Goal: Task Accomplishment & Management: Use online tool/utility

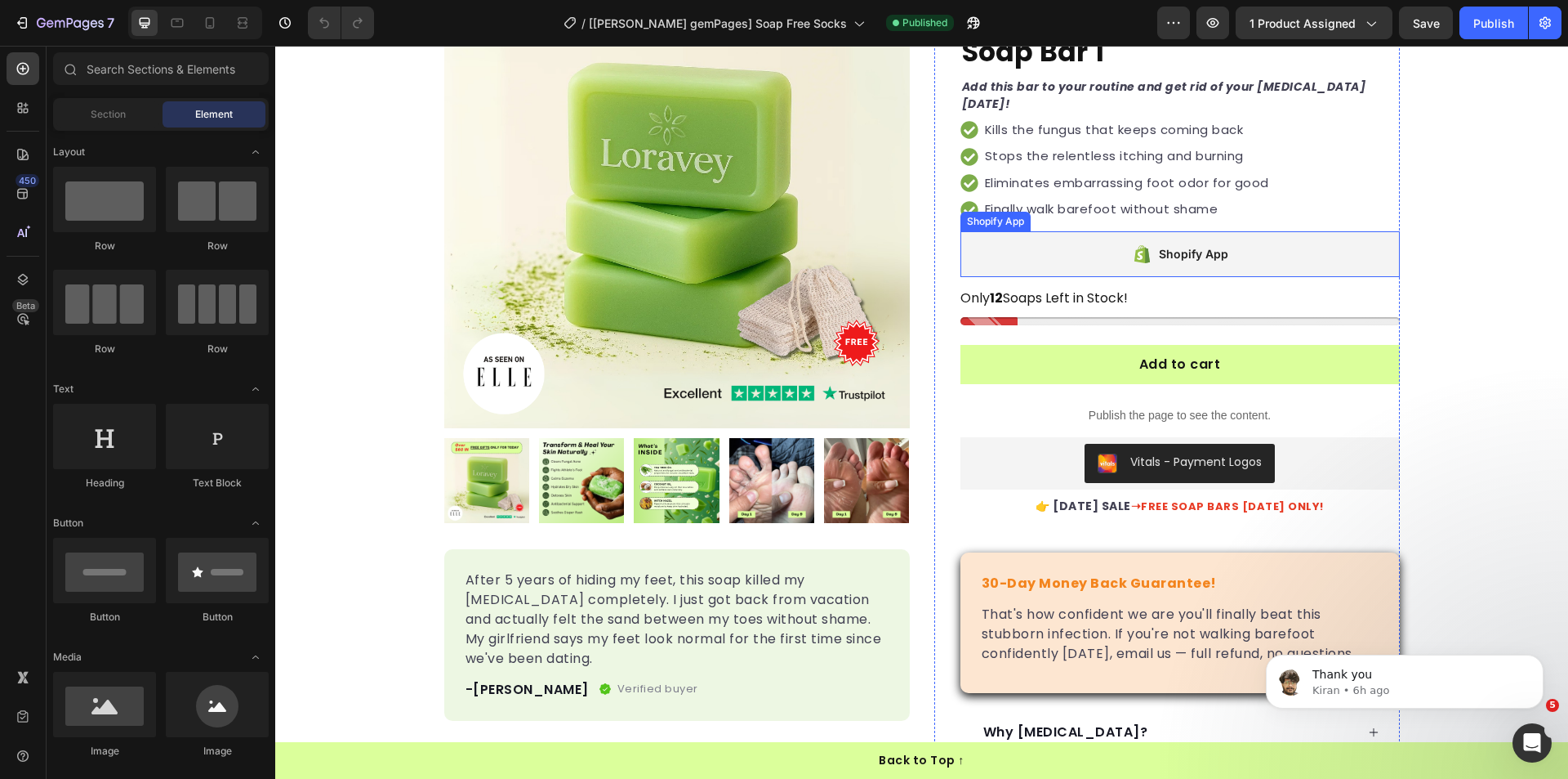
scroll to position [409, 0]
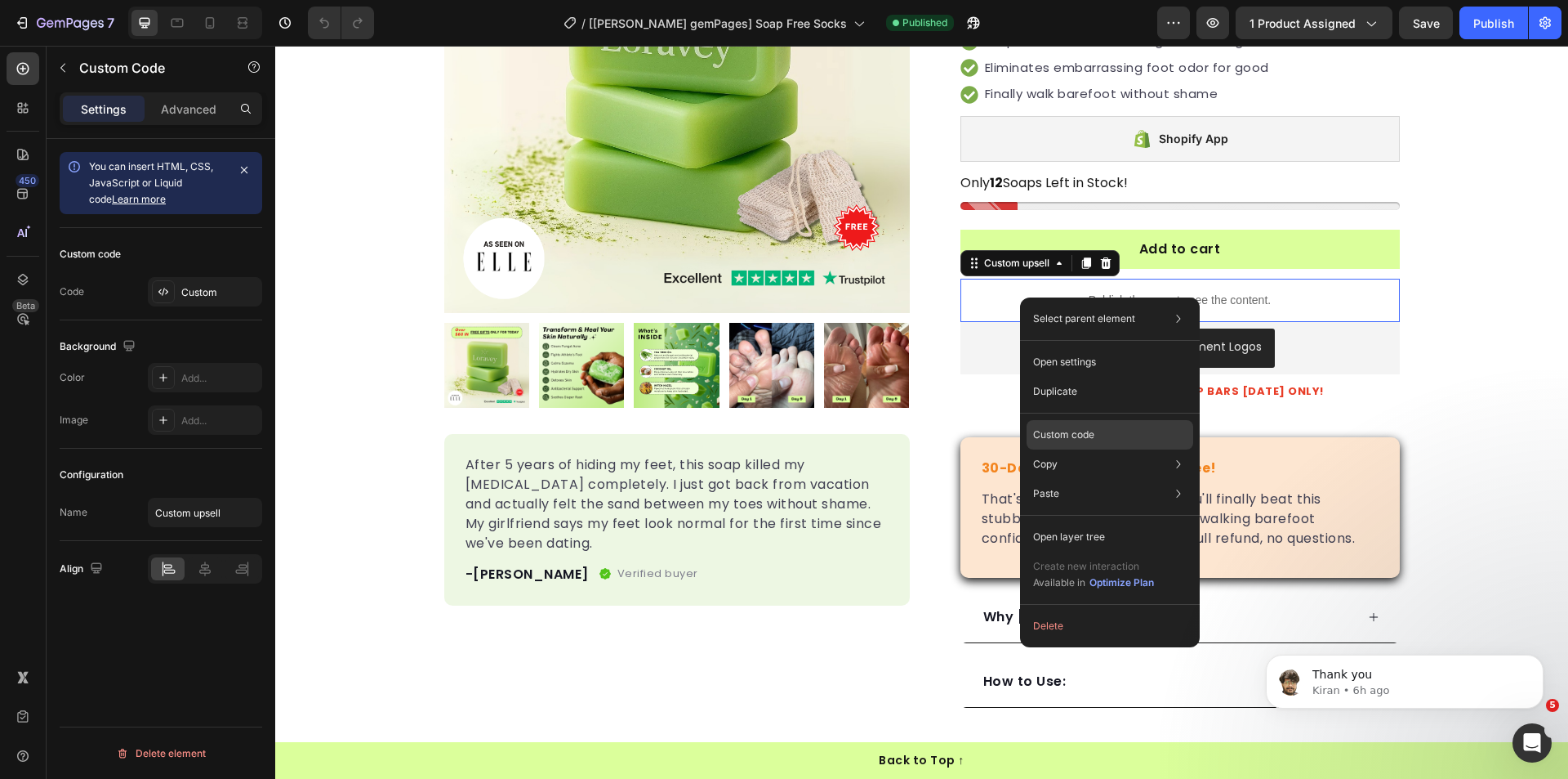
click at [1078, 438] on p "Custom code" at bounding box center [1063, 434] width 62 height 15
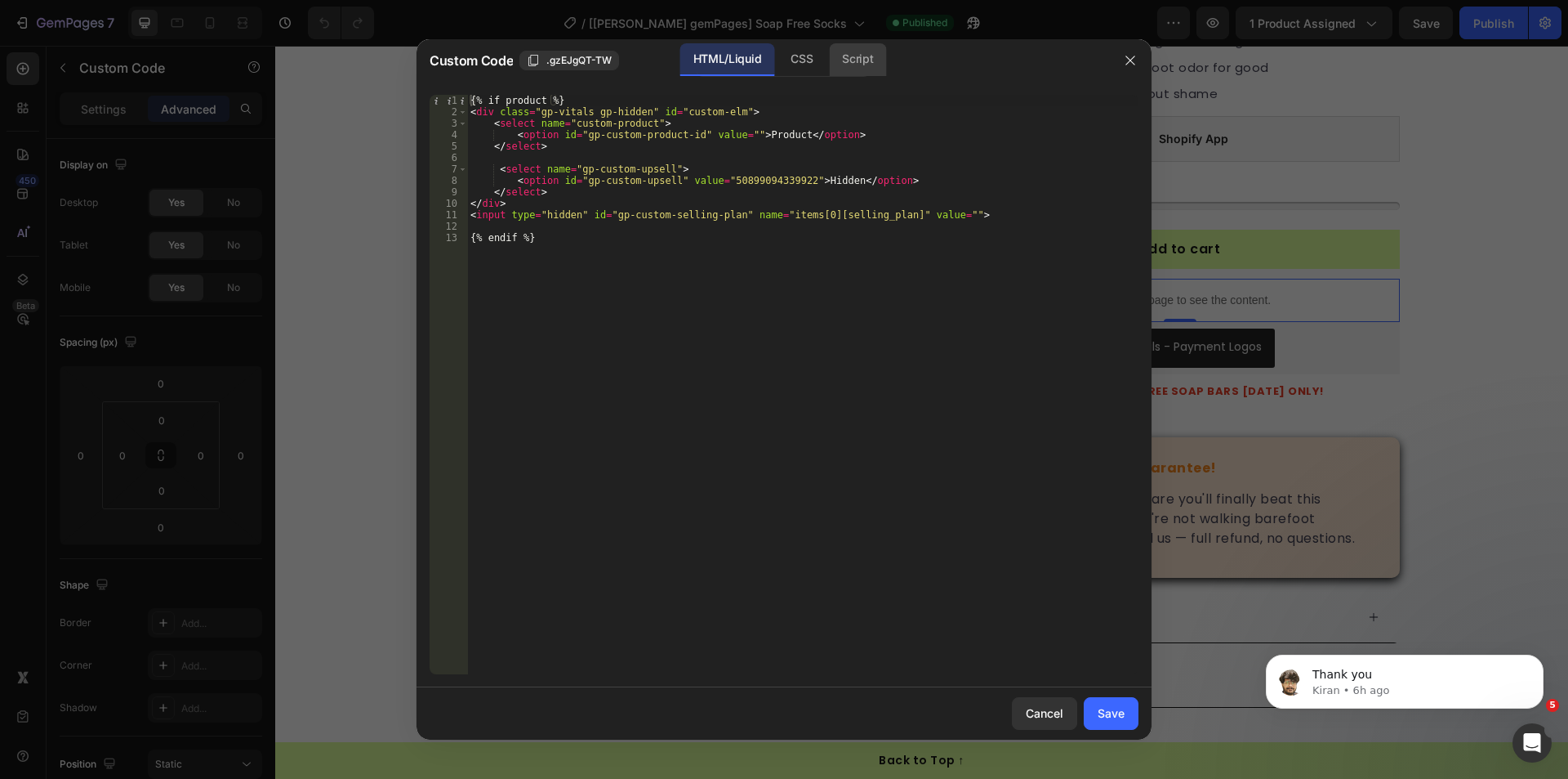
click at [833, 58] on div "Script" at bounding box center [857, 59] width 58 height 32
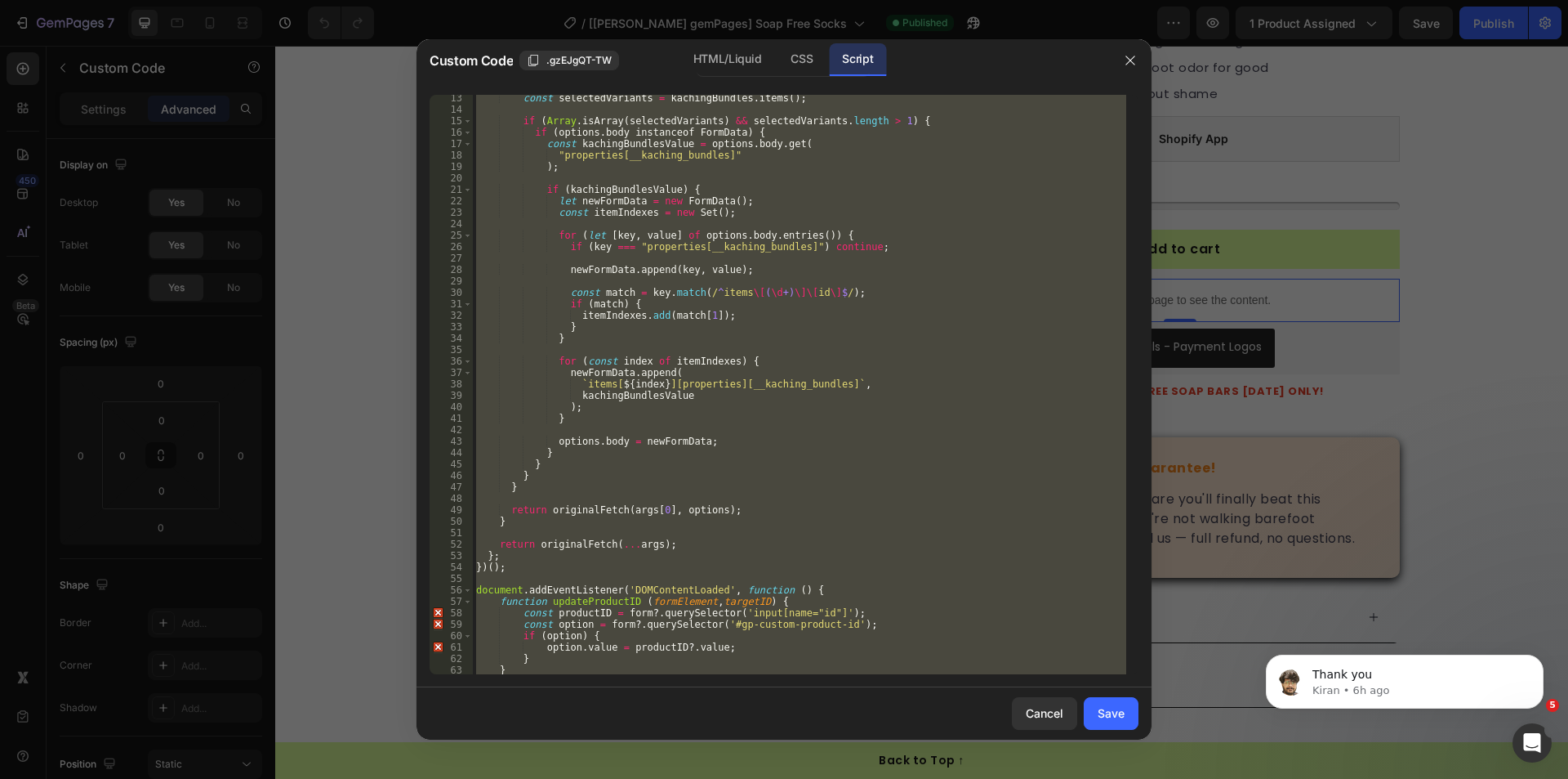
scroll to position [0, 0]
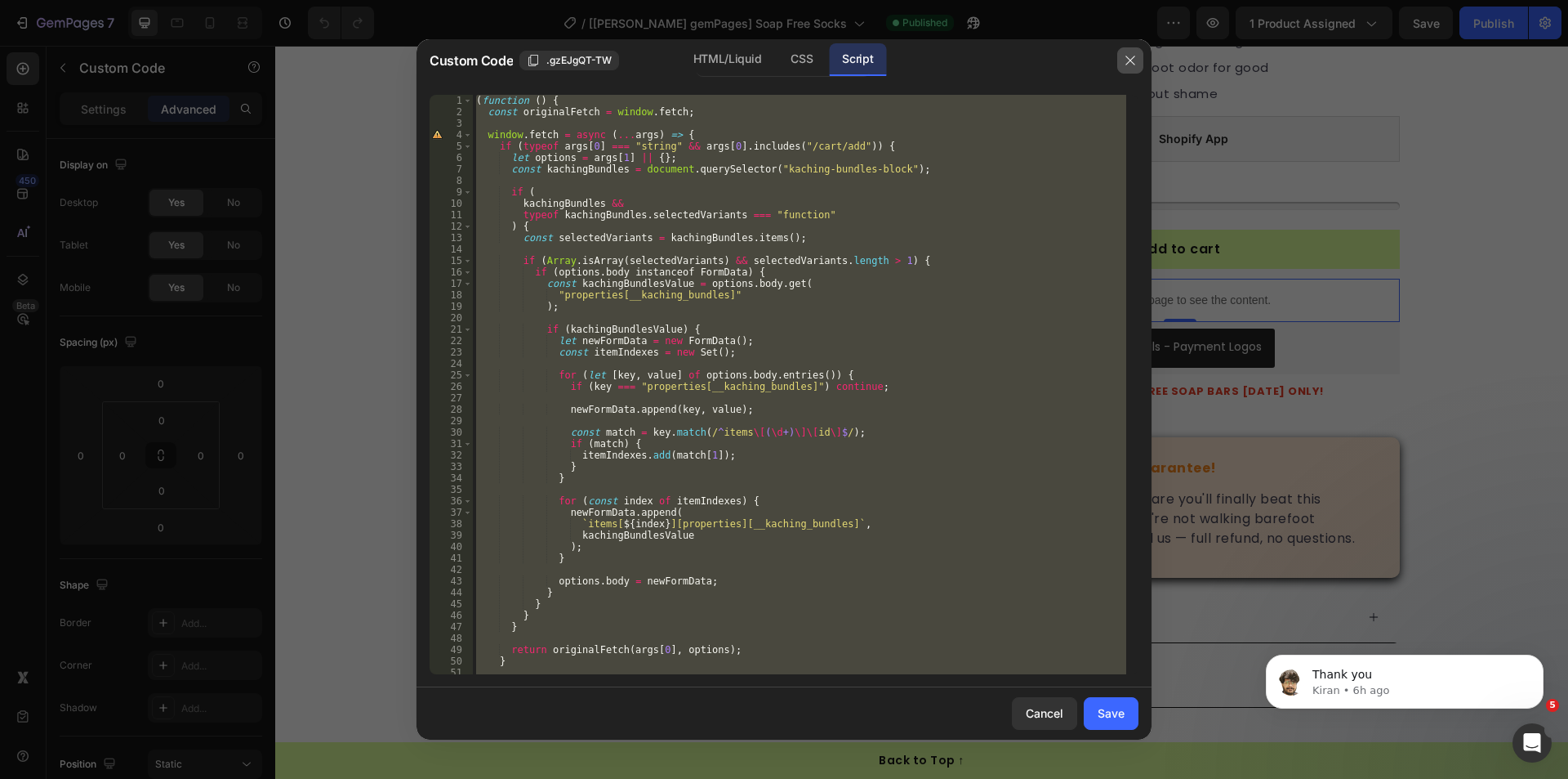
drag, startPoint x: 1130, startPoint y: 61, endPoint x: 855, endPoint y: 12, distance: 279.3
click at [1130, 61] on icon "button" at bounding box center [1129, 60] width 9 height 9
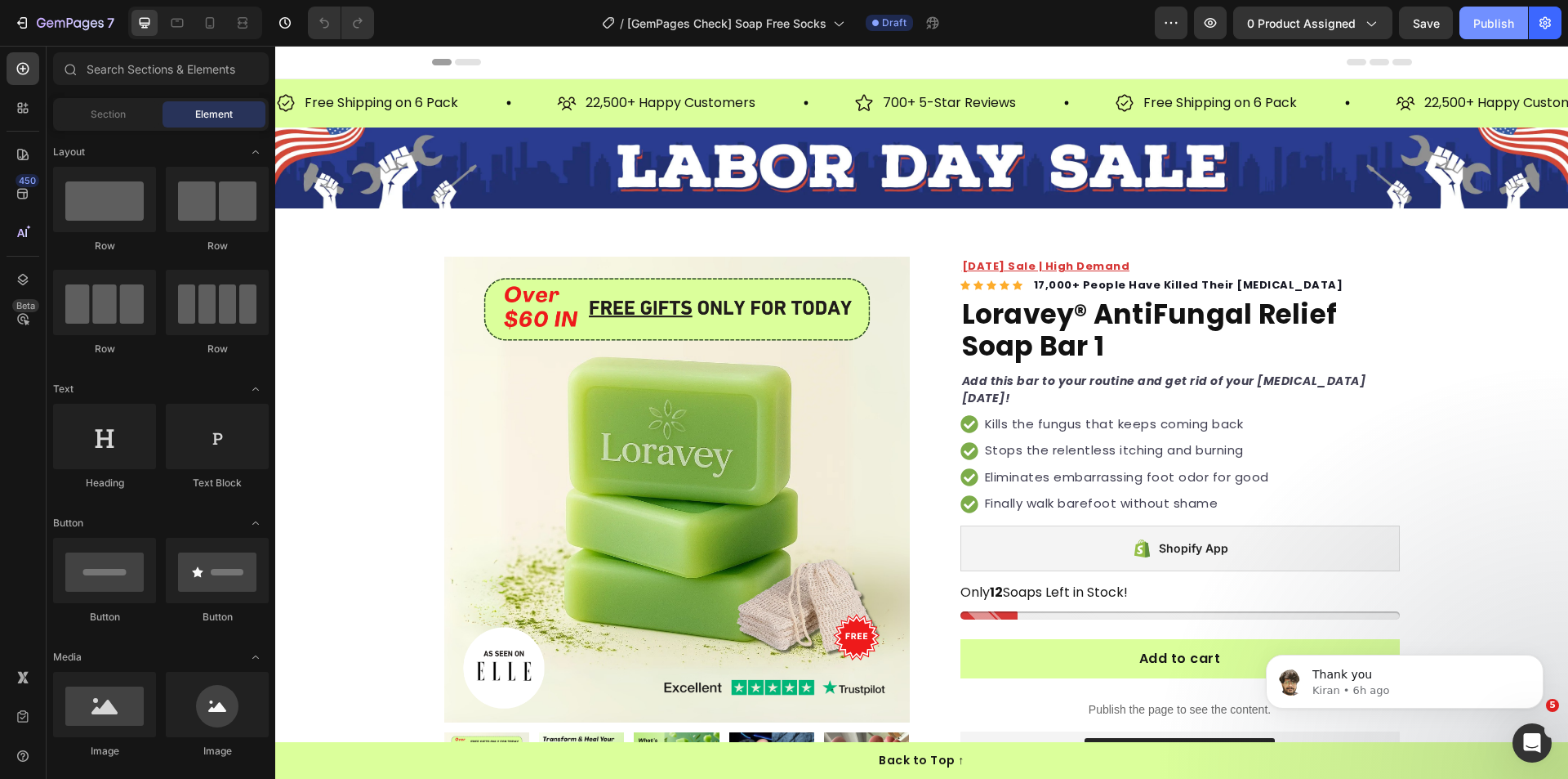
click at [1480, 27] on div "Publish" at bounding box center [1494, 23] width 41 height 18
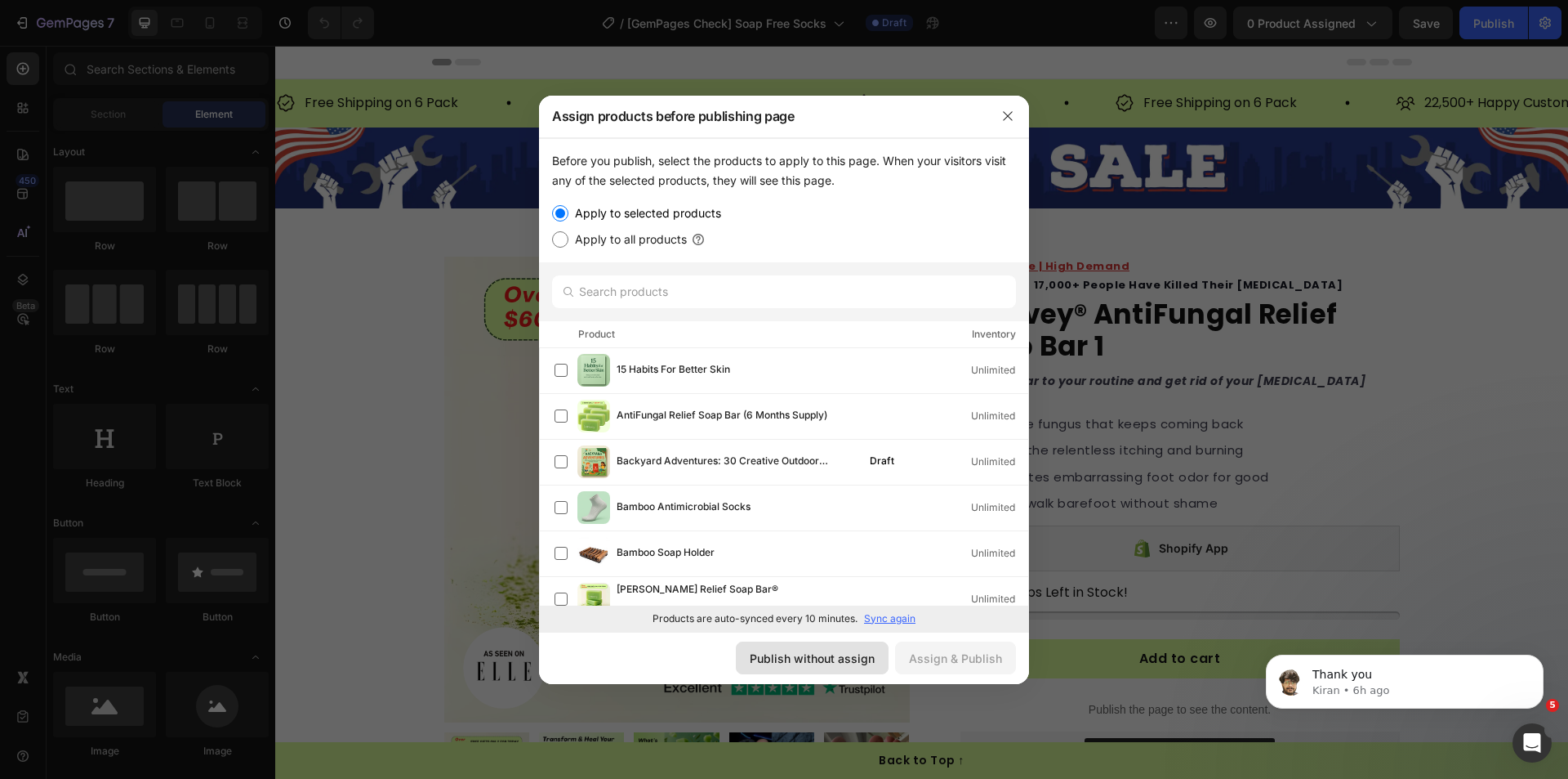
click at [838, 646] on button "Publish without assign" at bounding box center [812, 657] width 152 height 32
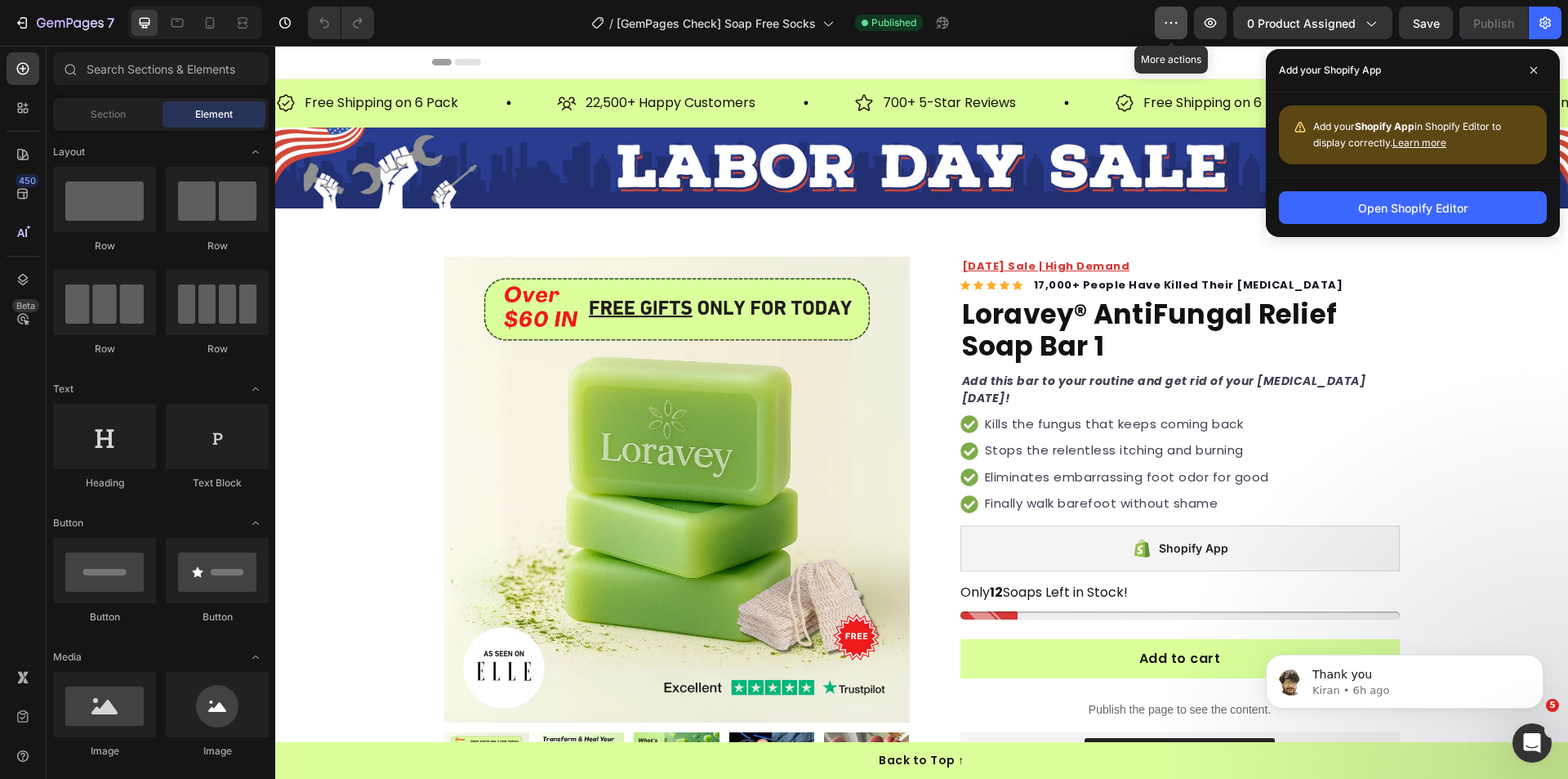
click at [1166, 29] on icon "button" at bounding box center [1170, 22] width 17 height 17
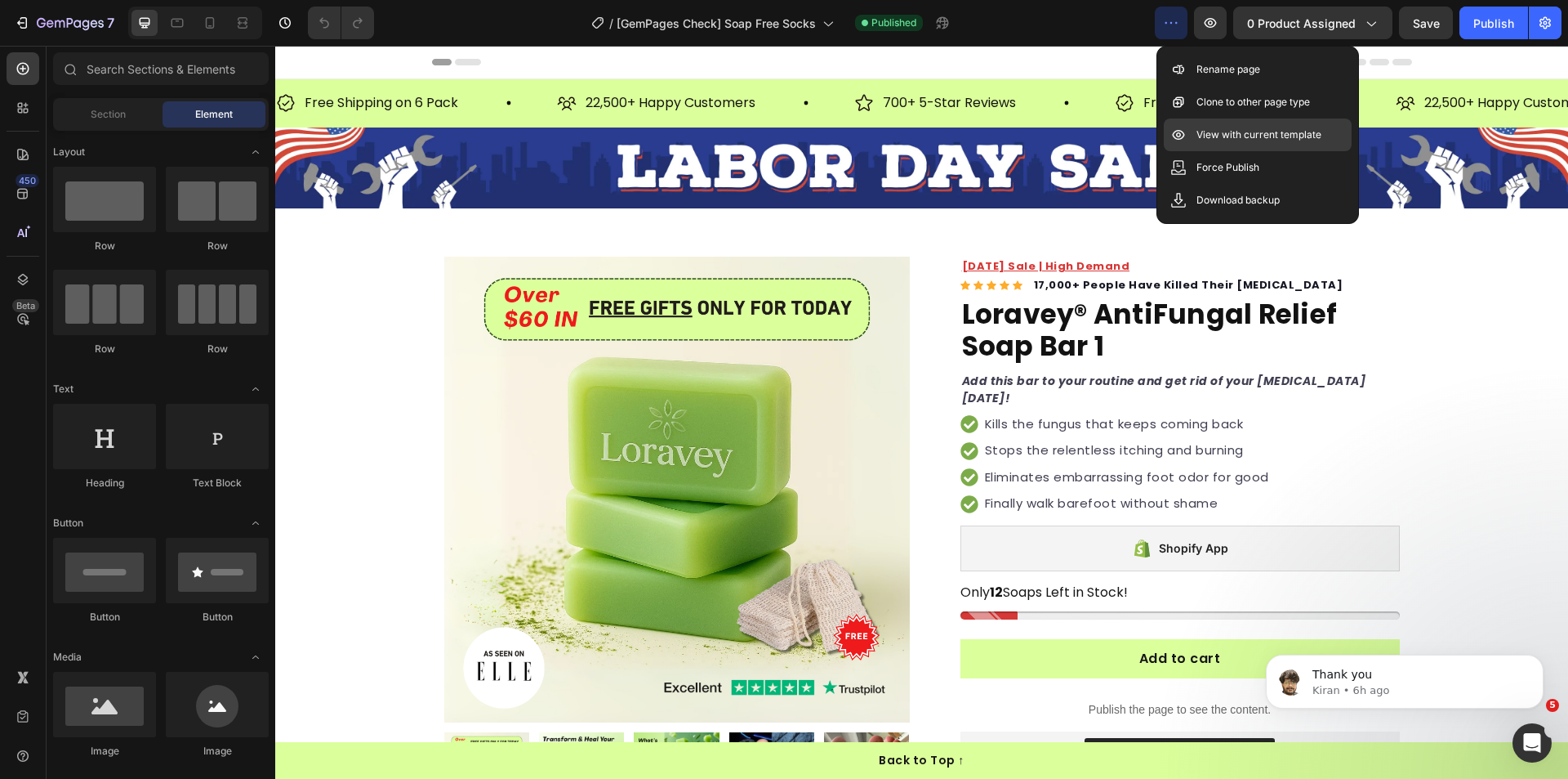
click at [1233, 140] on p "View with current template" at bounding box center [1259, 135] width 125 height 17
click at [1005, 39] on div "7 Version history / [GemPages Check] Soap Free Socks Published Preview 0 produc…" at bounding box center [784, 23] width 1568 height 47
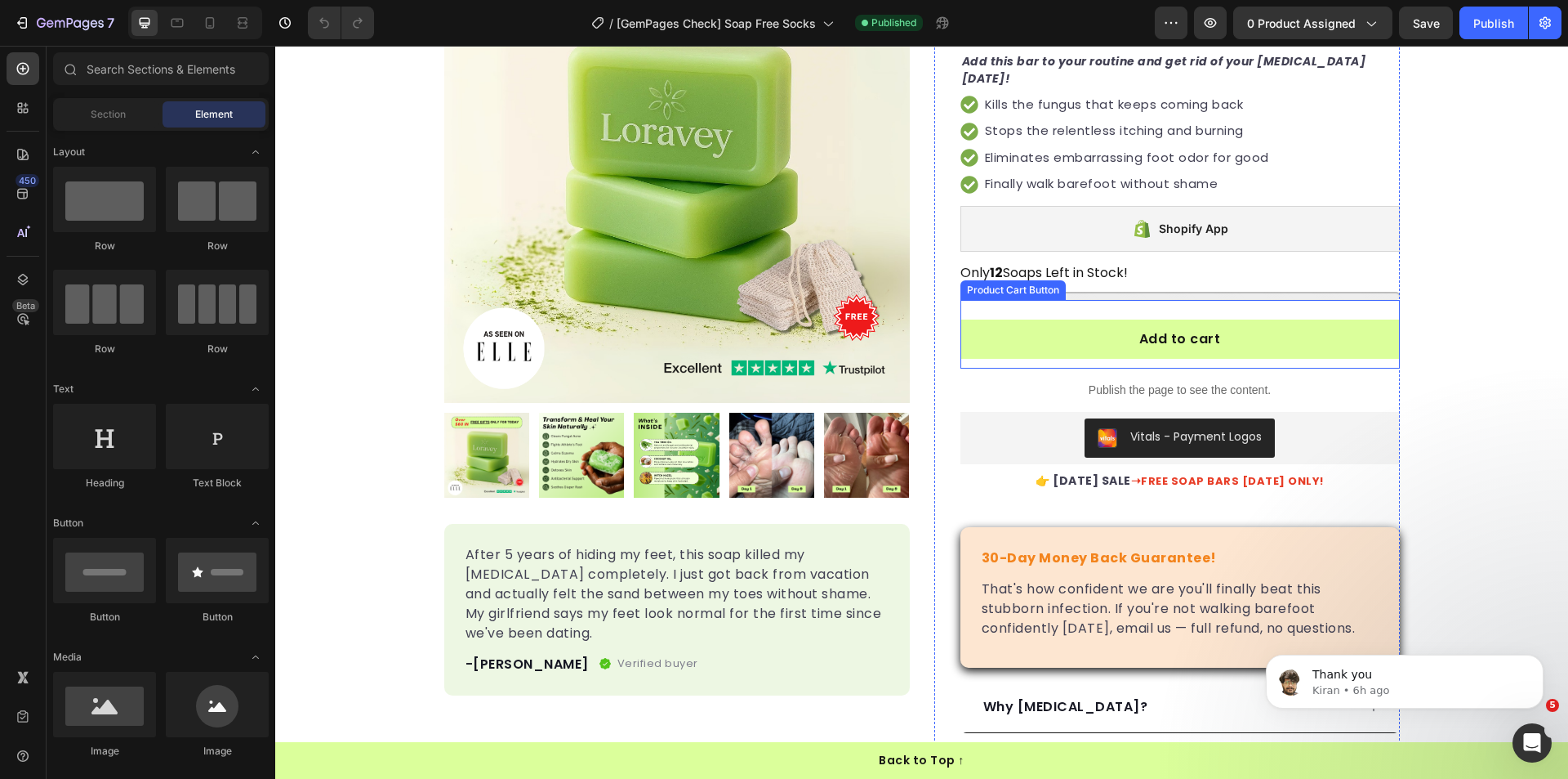
scroll to position [326, 0]
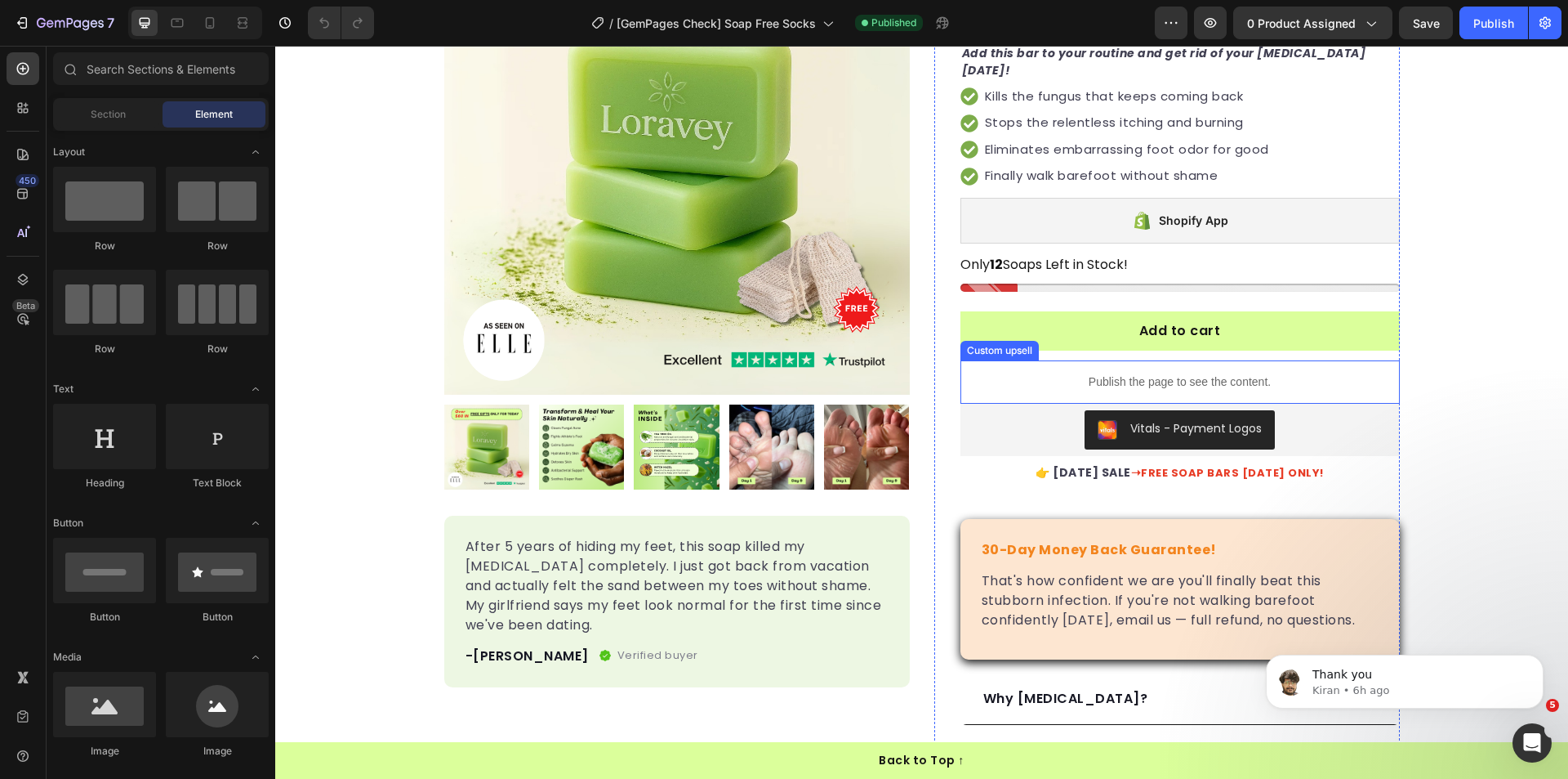
click at [1078, 375] on p "Publish the page to see the content." at bounding box center [1180, 382] width 440 height 18
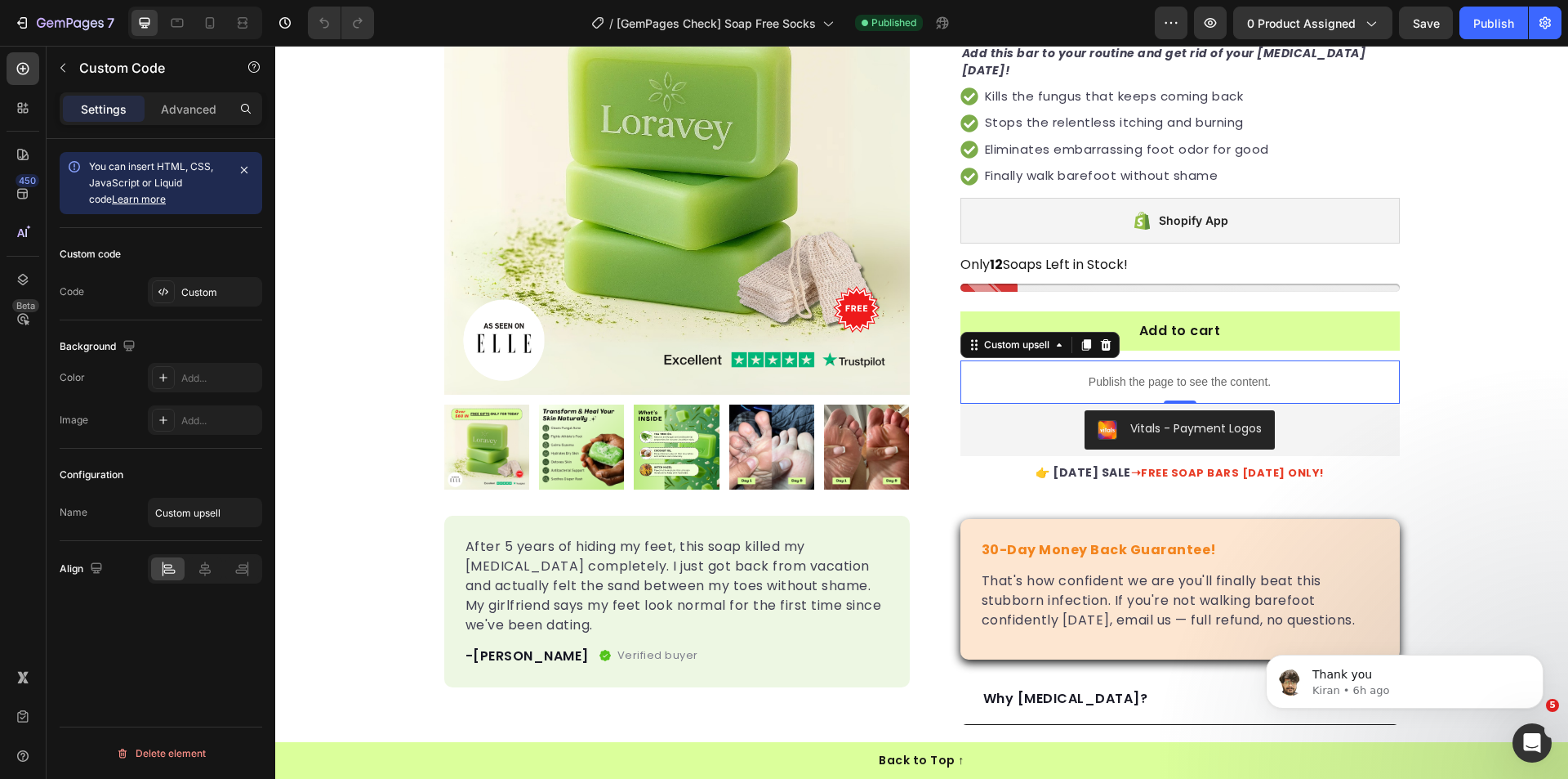
drag, startPoint x: 1106, startPoint y: 348, endPoint x: 1359, endPoint y: 263, distance: 266.9
click at [1107, 349] on div at bounding box center [1106, 345] width 20 height 20
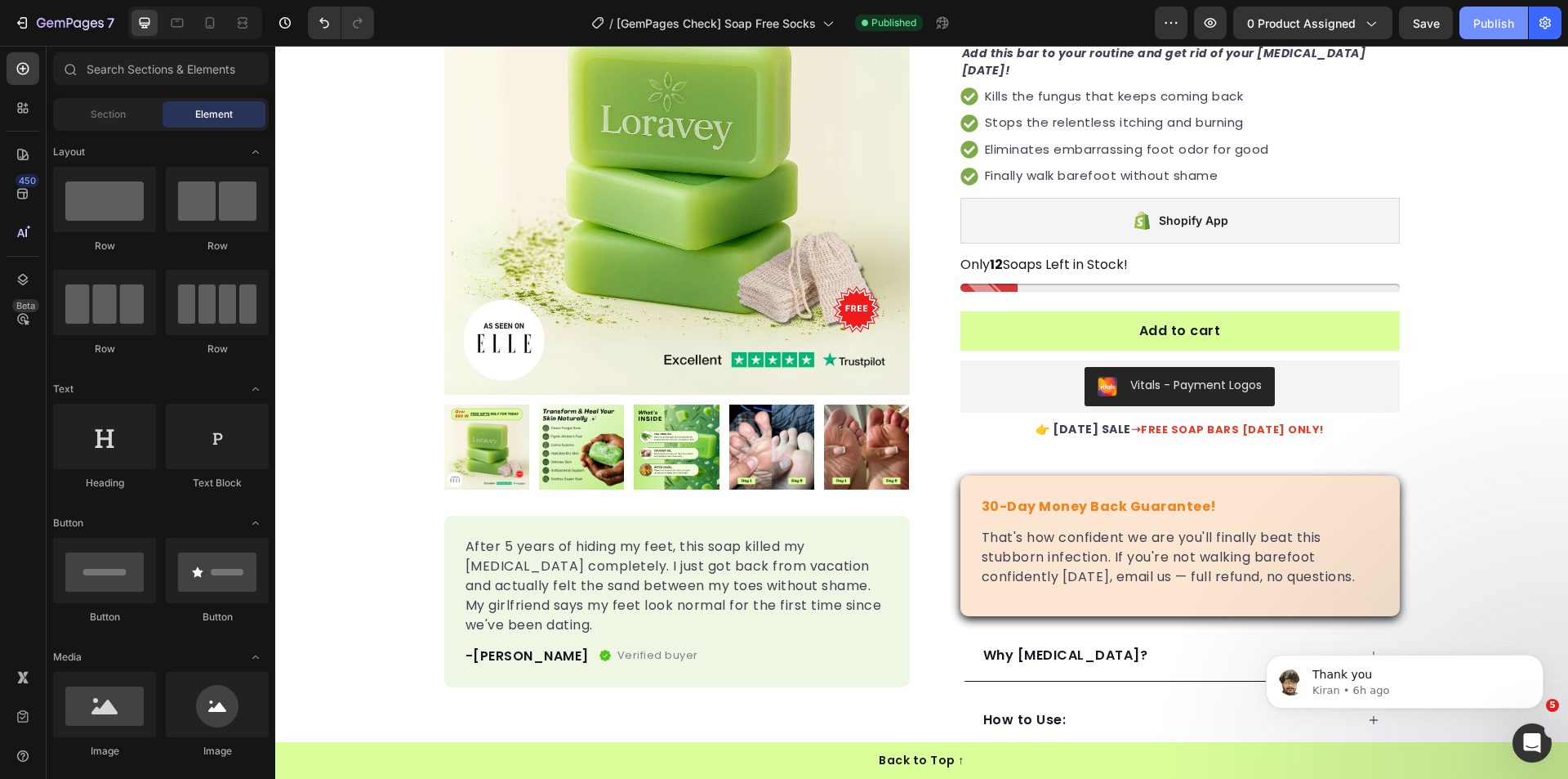
click at [1493, 25] on div "Publish" at bounding box center [1494, 23] width 41 height 18
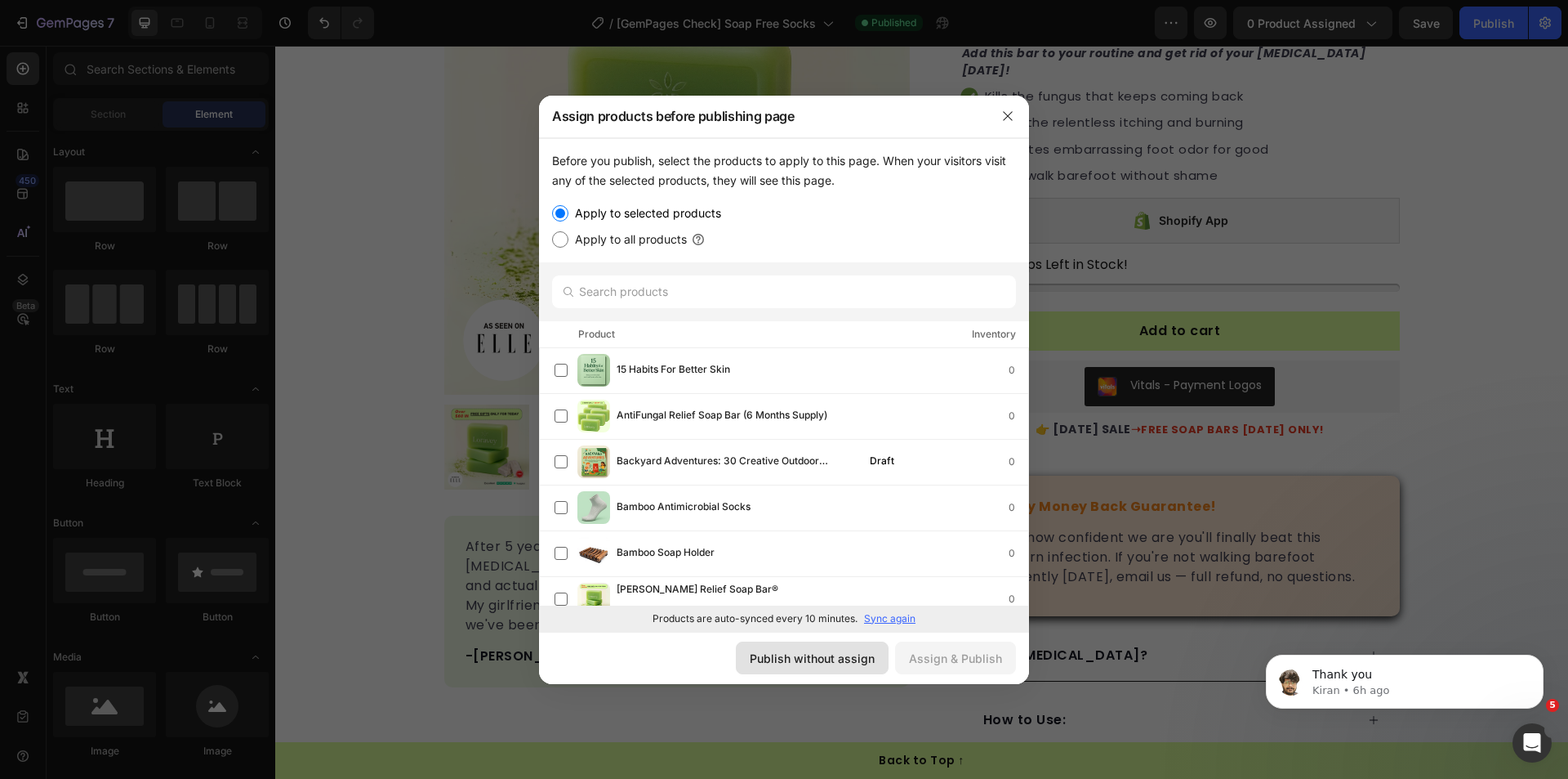
drag, startPoint x: 844, startPoint y: 657, endPoint x: 515, endPoint y: 541, distance: 348.9
click at [844, 657] on div "Publish without assign" at bounding box center [812, 659] width 125 height 18
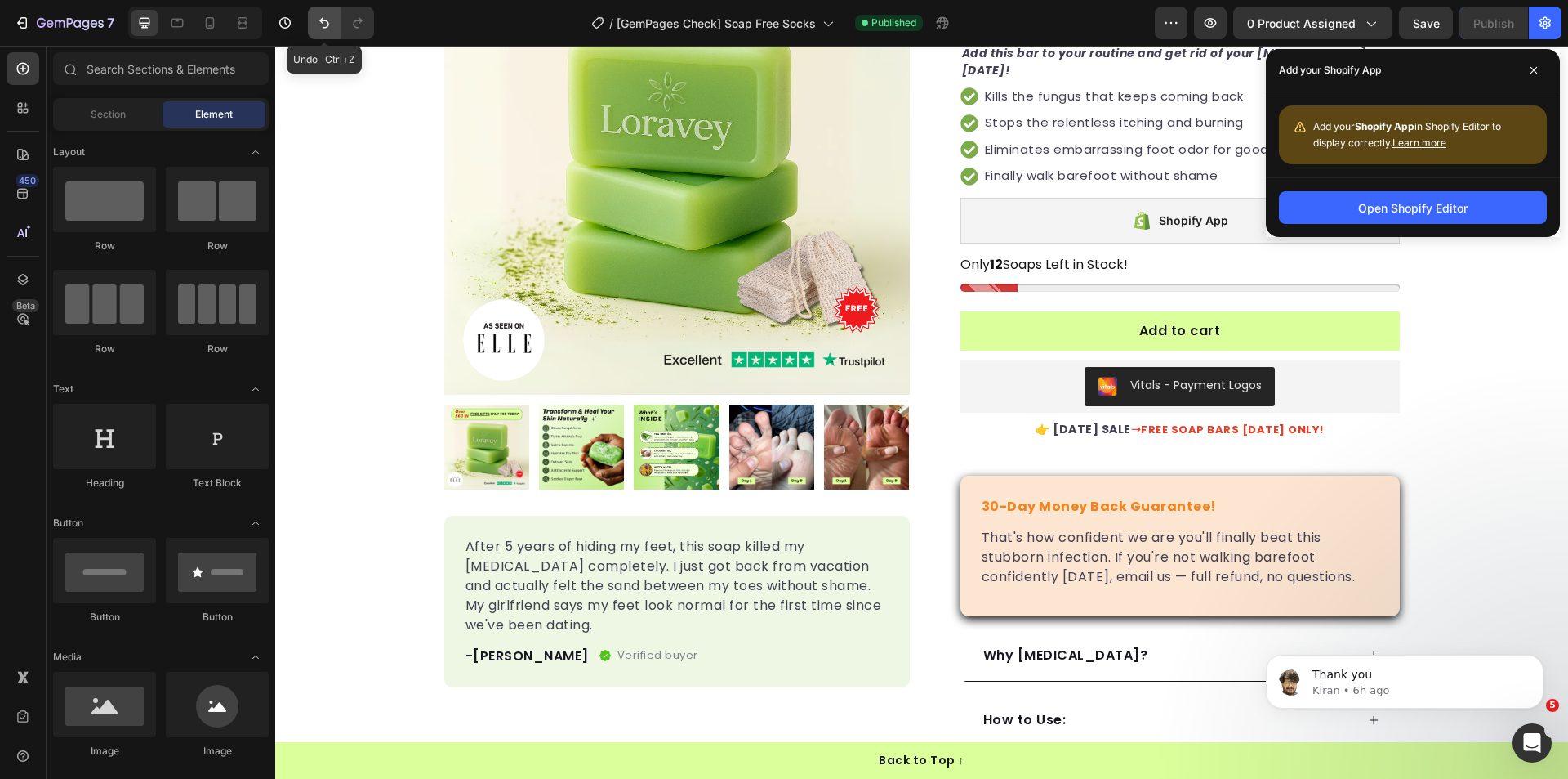
click at [327, 22] on icon "Undo/Redo" at bounding box center [323, 22] width 17 height 17
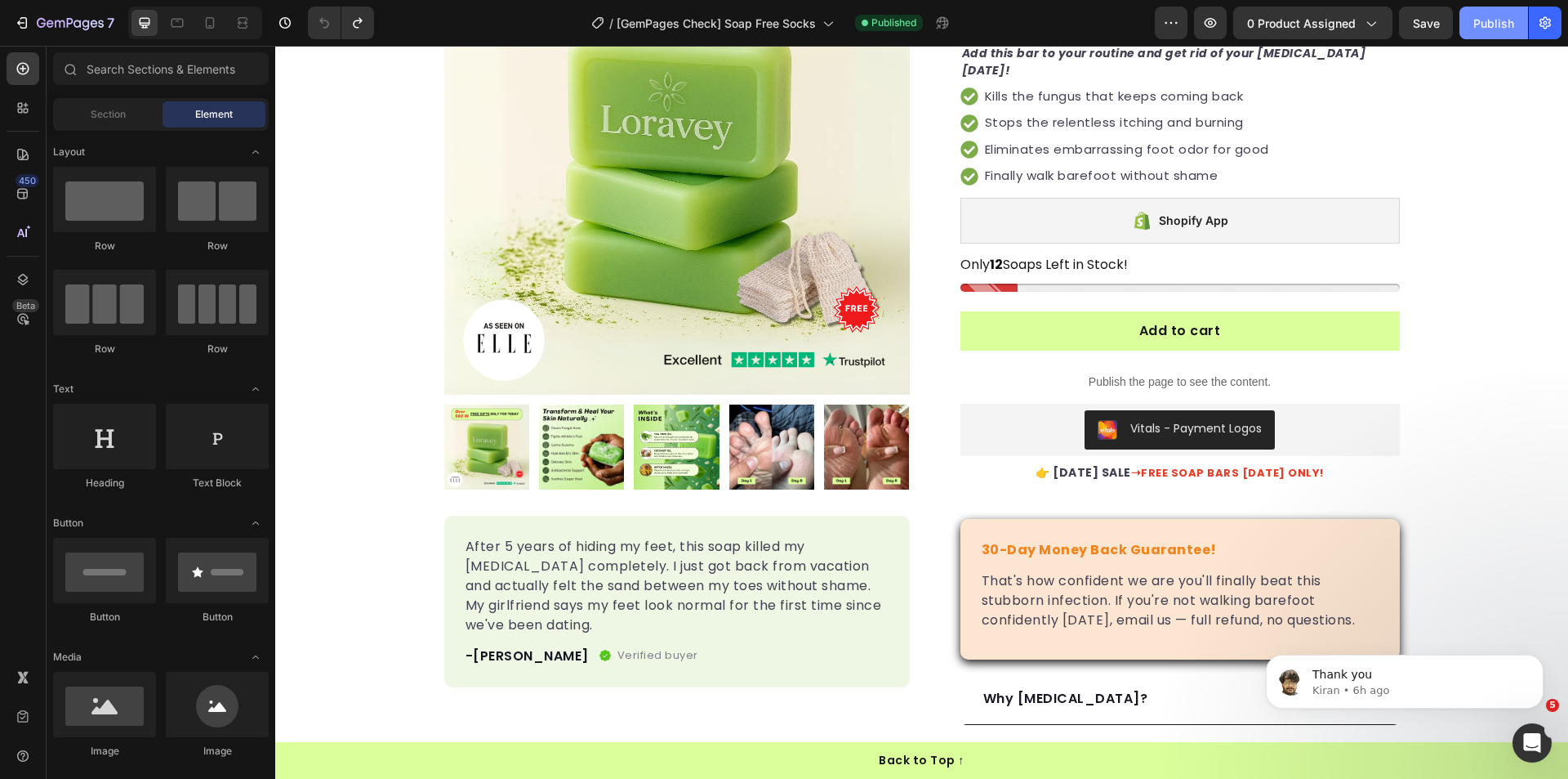
click at [1478, 22] on div "Publish" at bounding box center [1494, 23] width 41 height 18
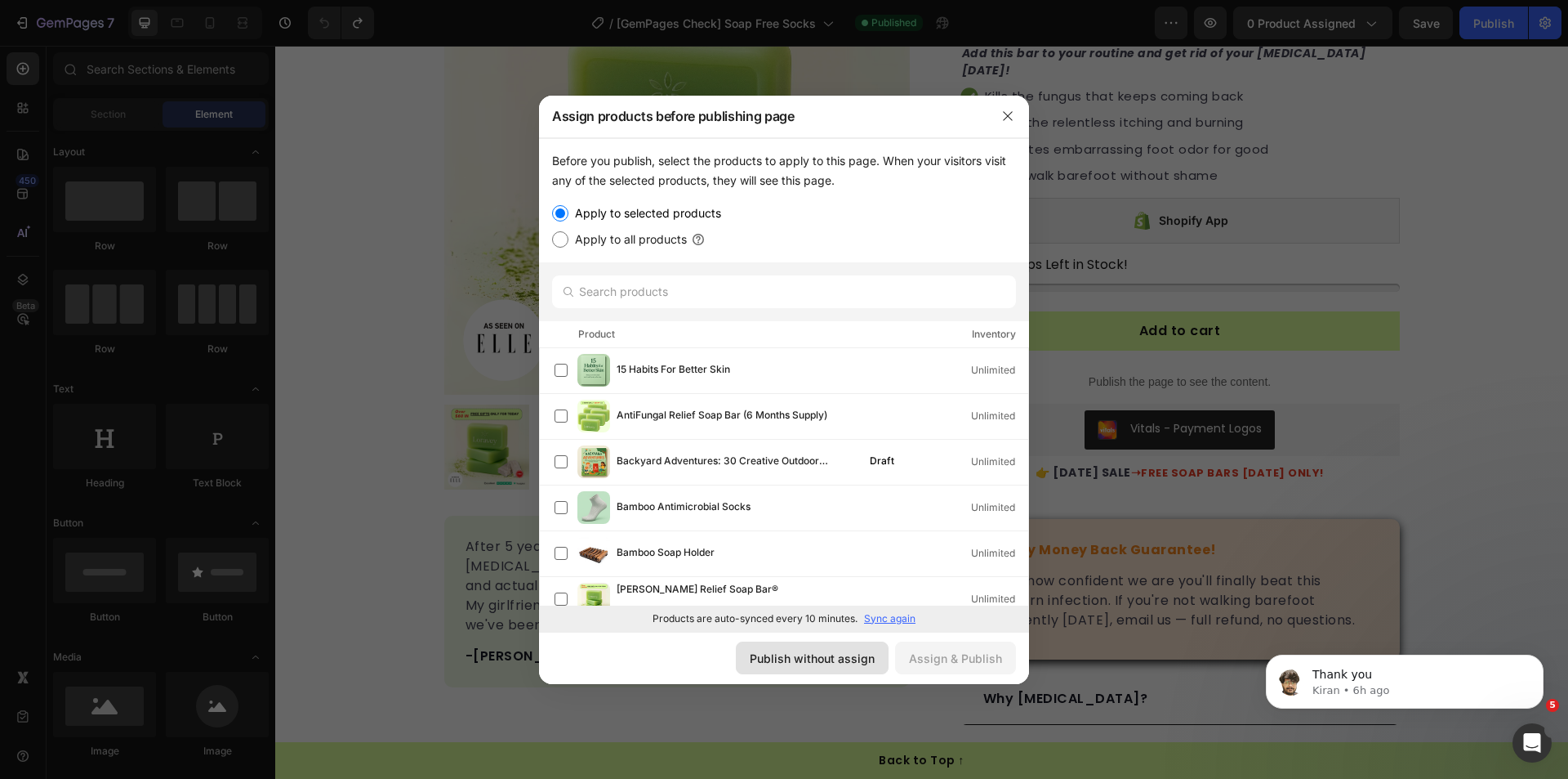
drag, startPoint x: 841, startPoint y: 669, endPoint x: 486, endPoint y: 546, distance: 375.7
click at [841, 669] on button "Publish without assign" at bounding box center [812, 657] width 152 height 32
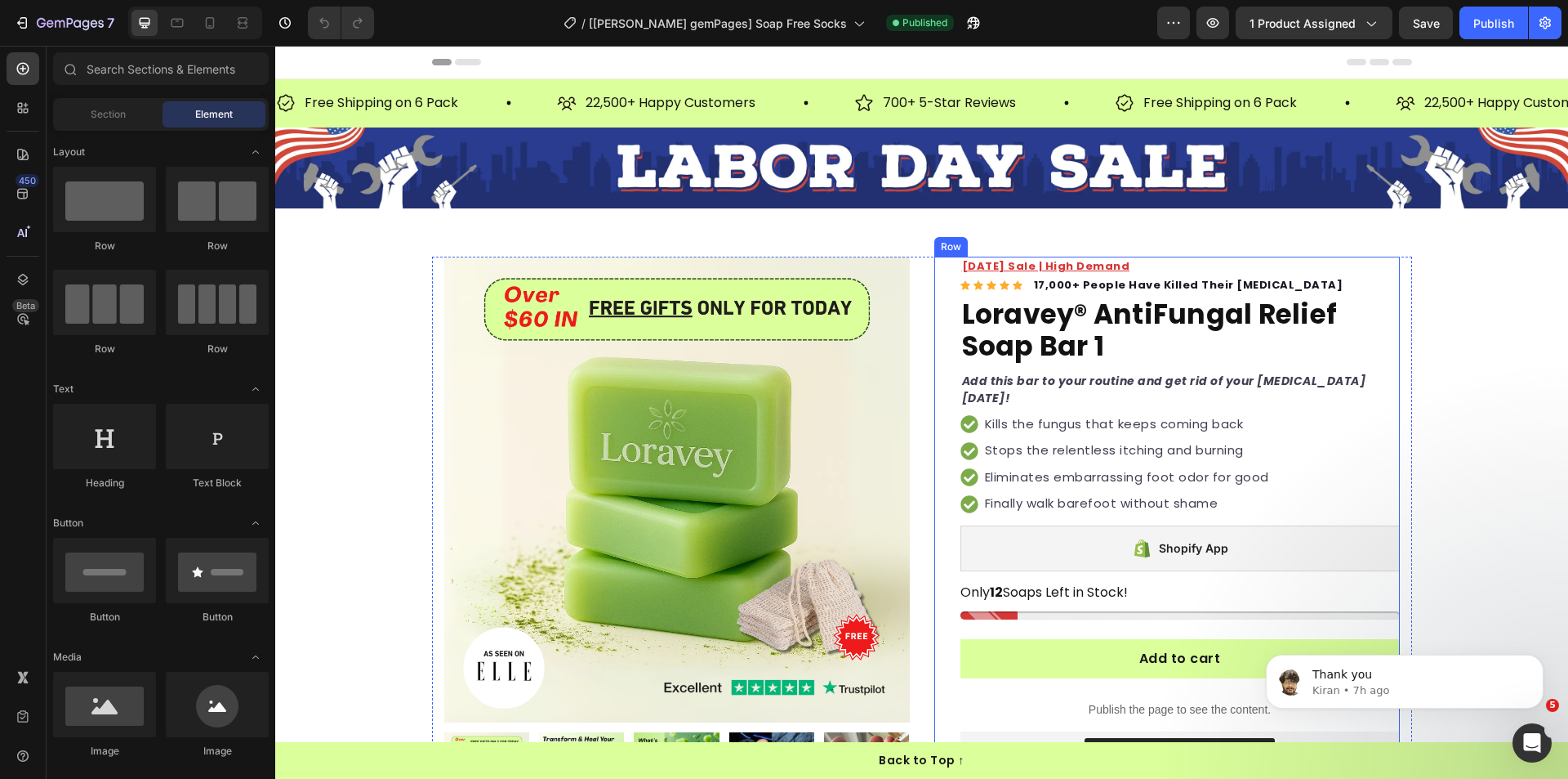
click at [936, 291] on div "Labor Day Sale | High Demand Text block Icon Icon Icon Icon Icon Icon List Hoz …" at bounding box center [1166, 686] width 465 height 860
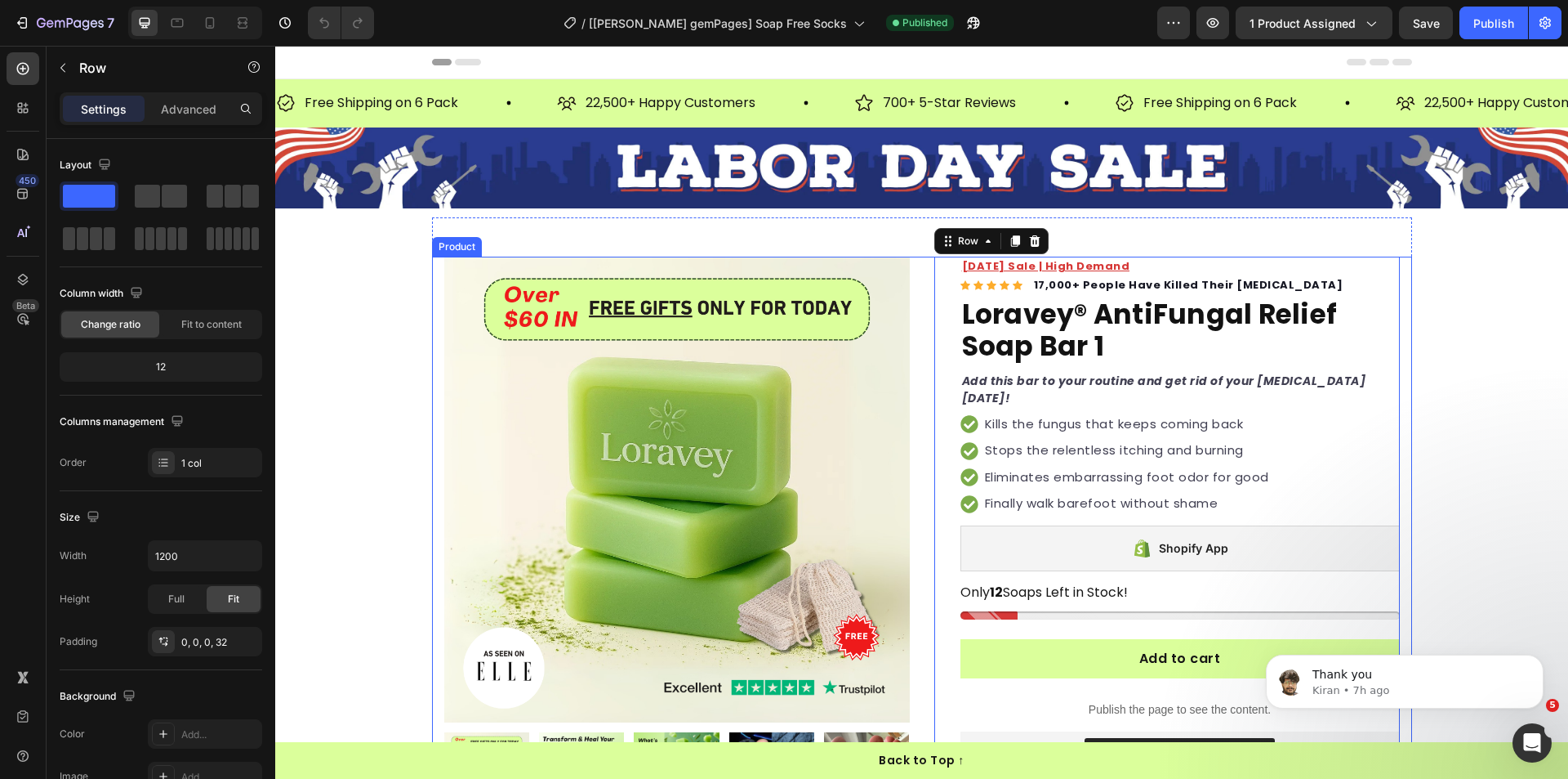
click at [922, 286] on div "Product Images After 5 years of hiding my feet, this soap killed my athlete's f…" at bounding box center [921, 686] width 980 height 860
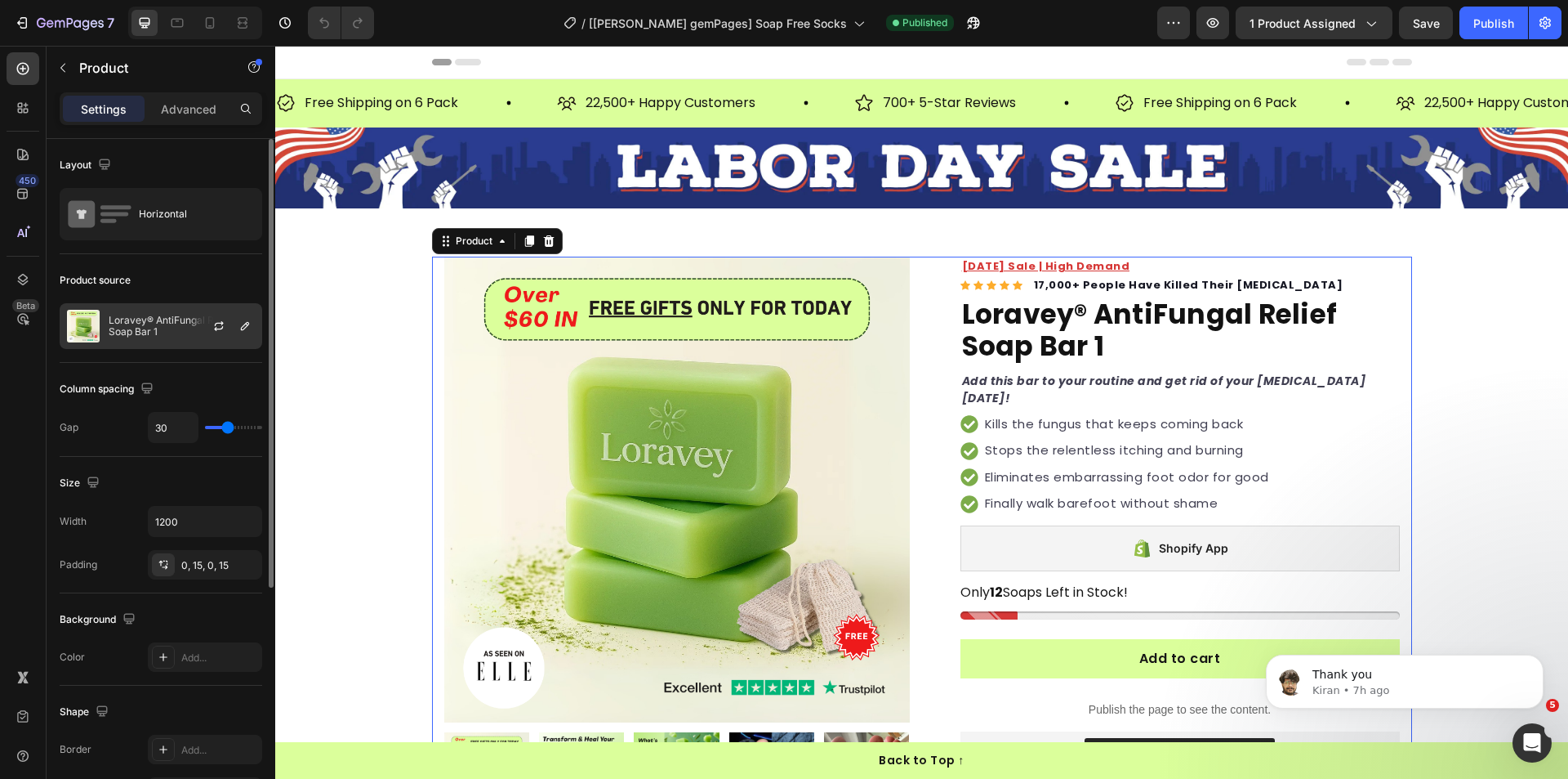
click at [150, 322] on p "Loravey® AntiFungal Relief Soap Bar 1" at bounding box center [182, 325] width 147 height 22
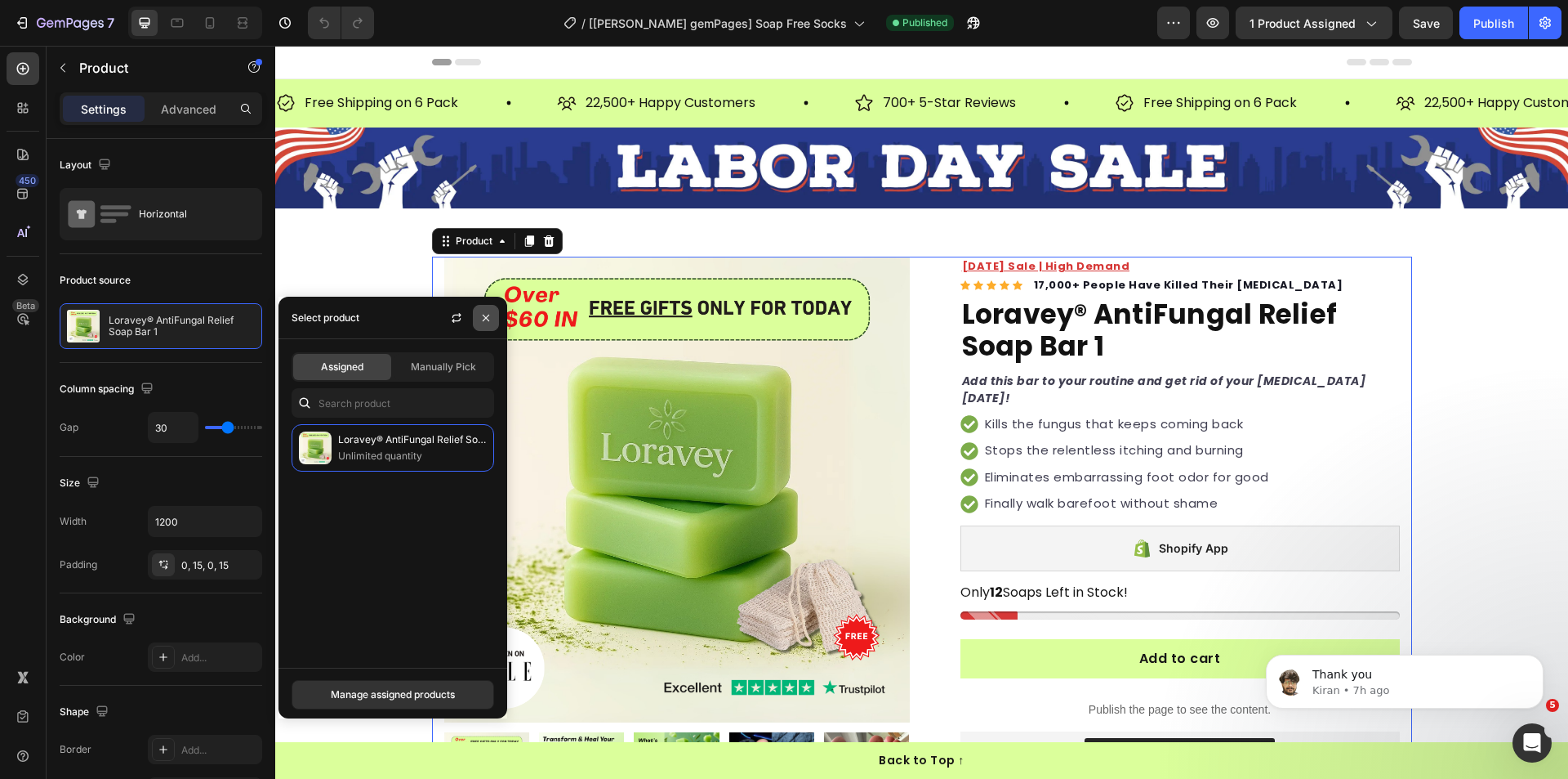
click at [485, 320] on icon "button" at bounding box center [486, 317] width 7 height 7
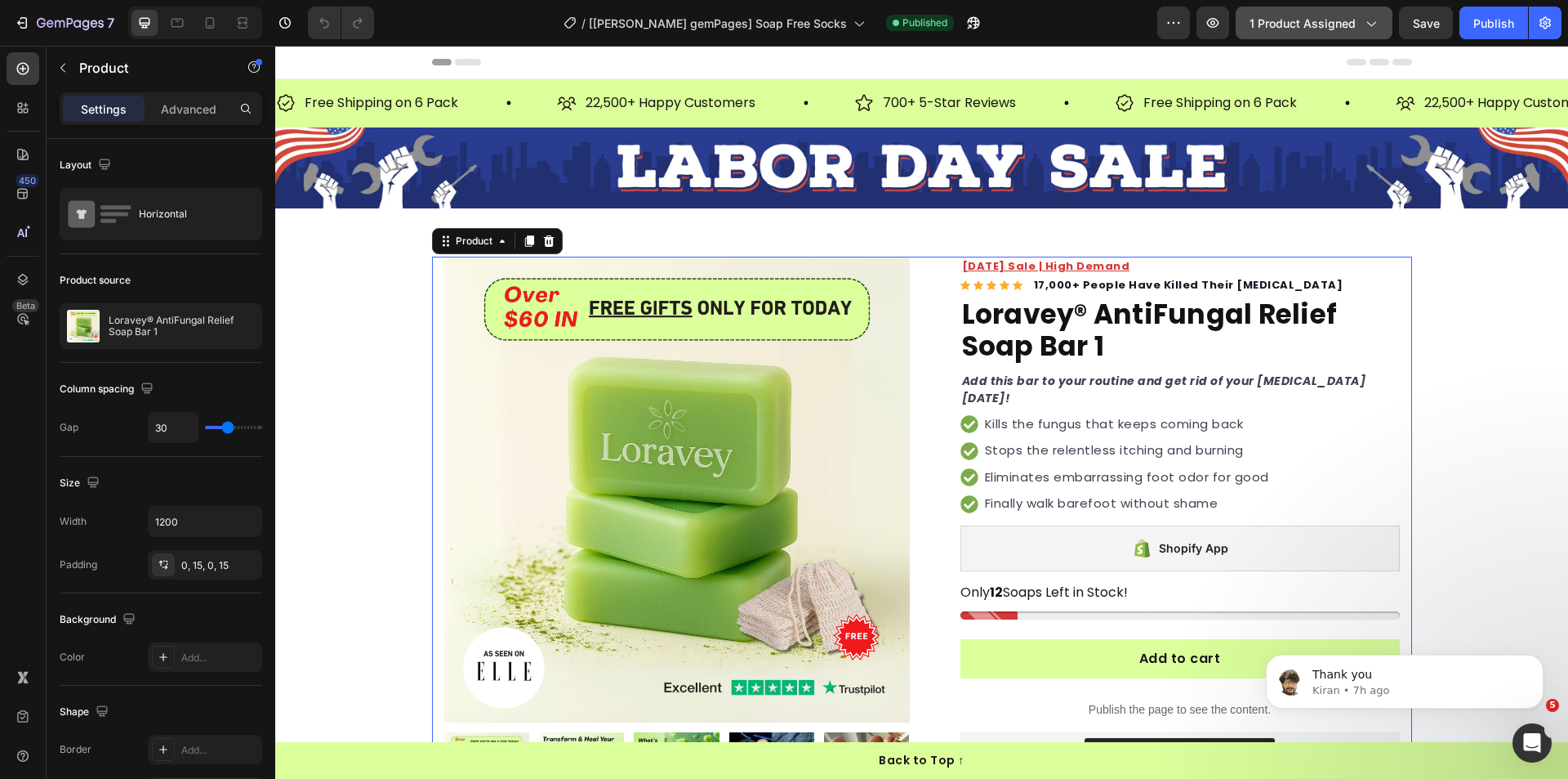
click at [1298, 19] on span "1 product assigned" at bounding box center [1302, 23] width 106 height 18
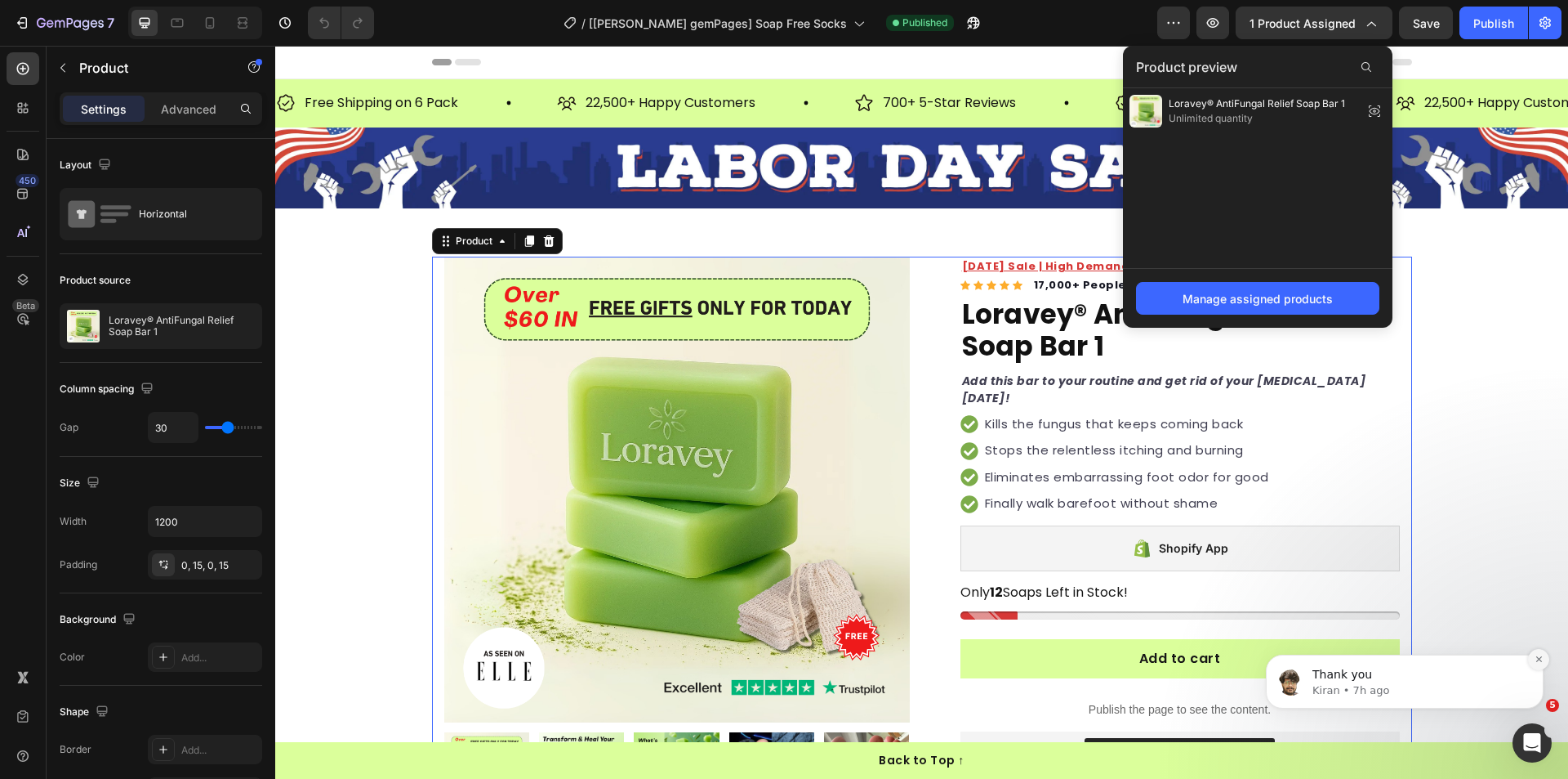
click at [1537, 657] on icon "Dismiss notification" at bounding box center [1539, 659] width 9 height 9
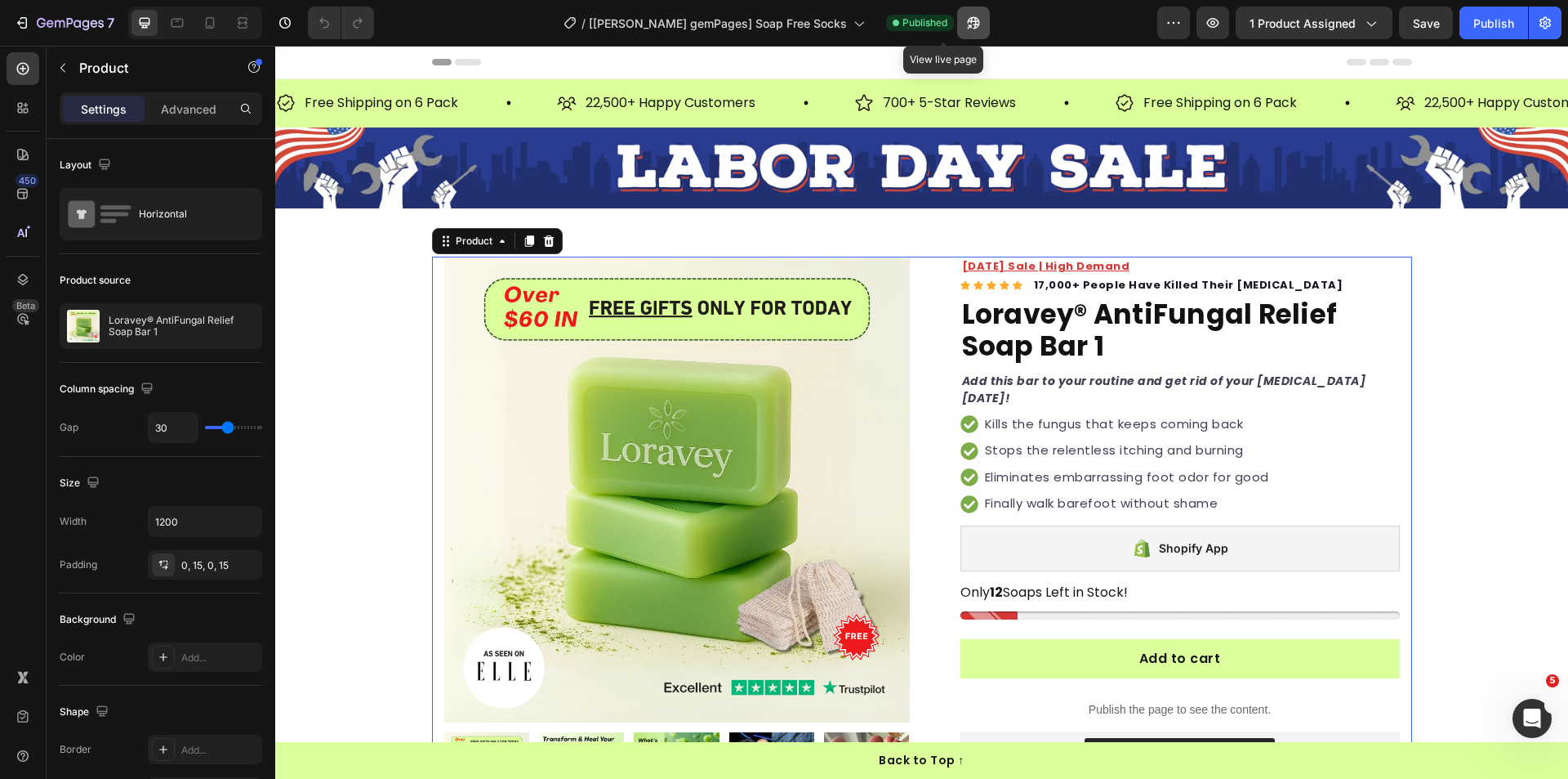
click at [965, 23] on icon "button" at bounding box center [973, 22] width 17 height 17
